Goal: Task Accomplishment & Management: Complete application form

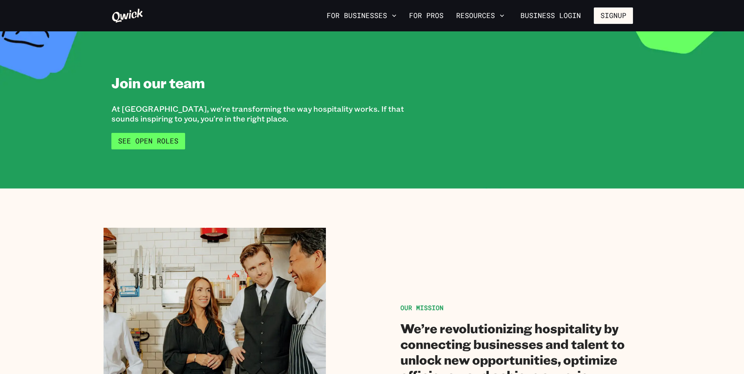
click at [153, 142] on link "See Open Roles" at bounding box center [148, 141] width 74 height 16
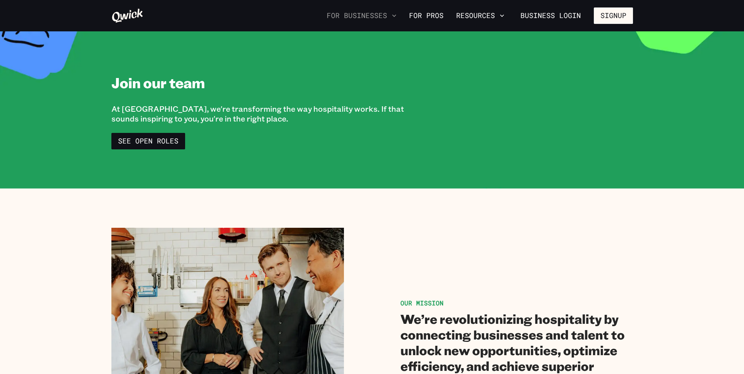
click at [398, 17] on icon "button" at bounding box center [394, 16] width 8 height 8
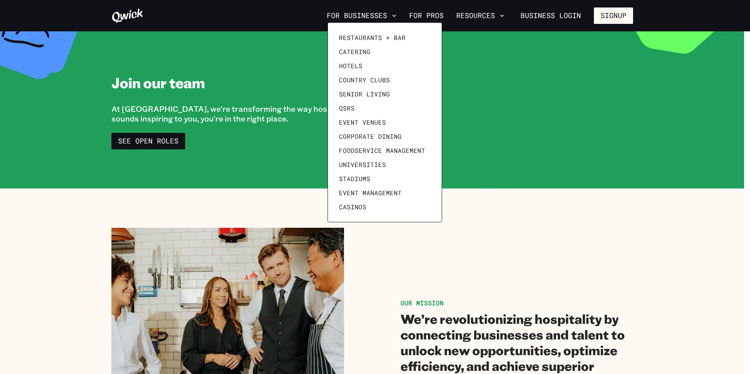
click at [603, 13] on div at bounding box center [375, 187] width 750 height 374
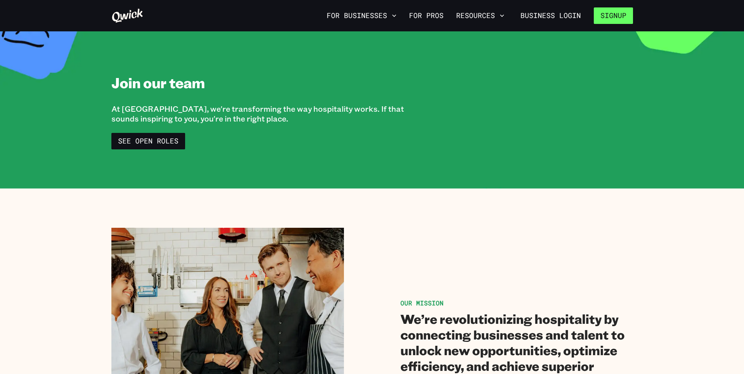
click at [622, 15] on button "Signup" at bounding box center [613, 15] width 39 height 16
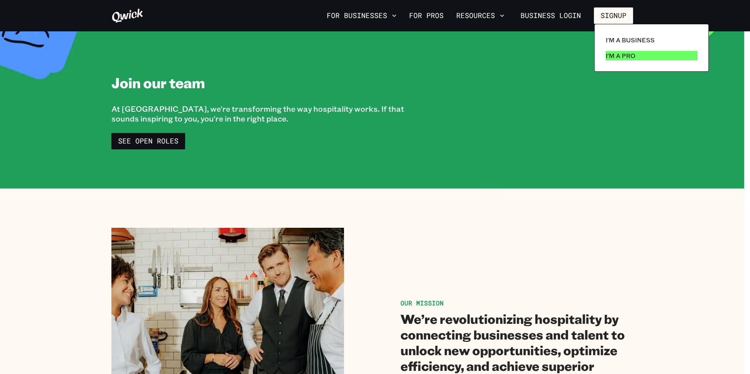
click at [625, 53] on p "I'm a Pro" at bounding box center [621, 55] width 30 height 9
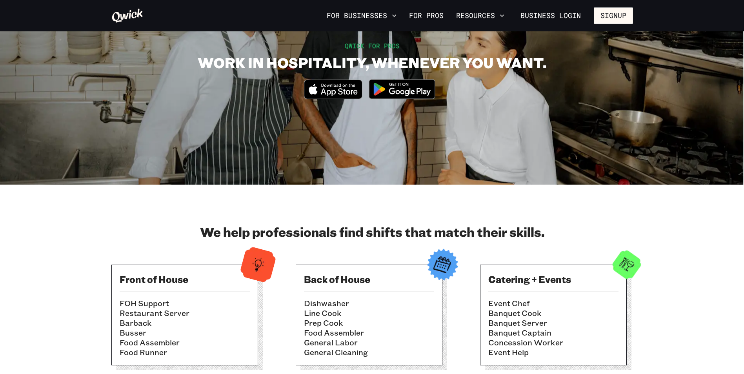
scroll to position [118, 0]
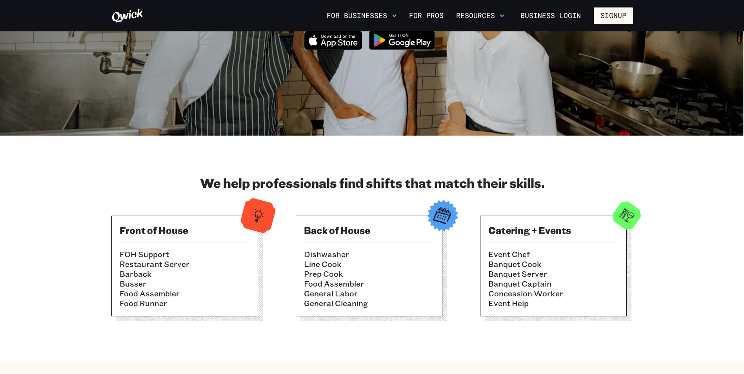
click at [627, 222] on img at bounding box center [627, 216] width 38 height 38
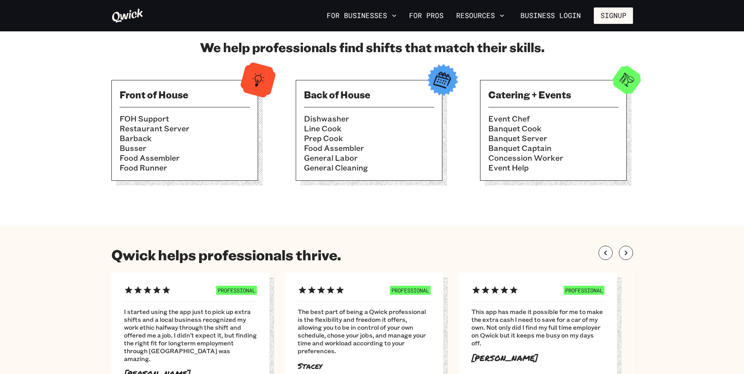
scroll to position [196, 0]
